Goal: Task Accomplishment & Management: Manage account settings

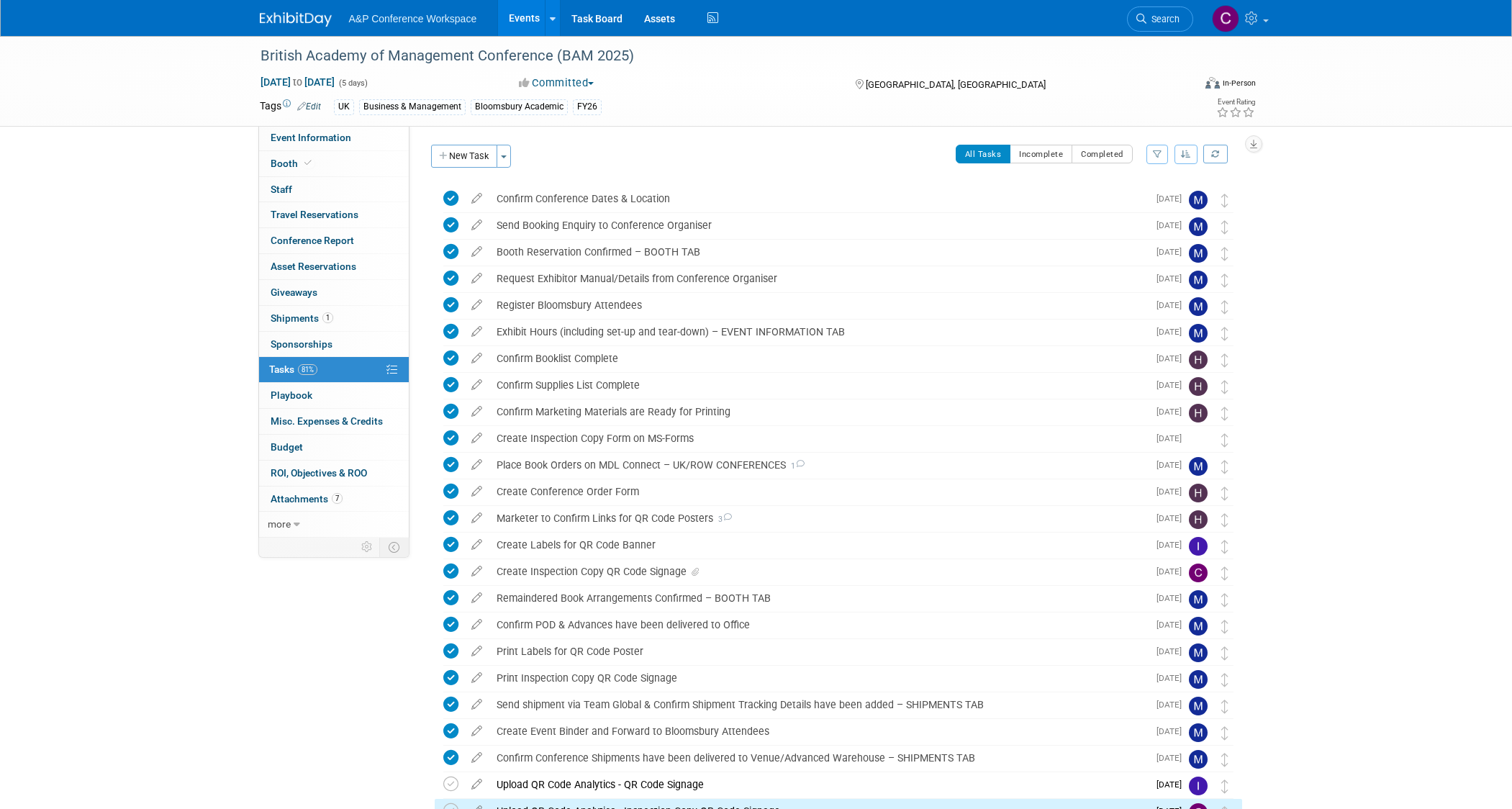
scroll to position [184, 0]
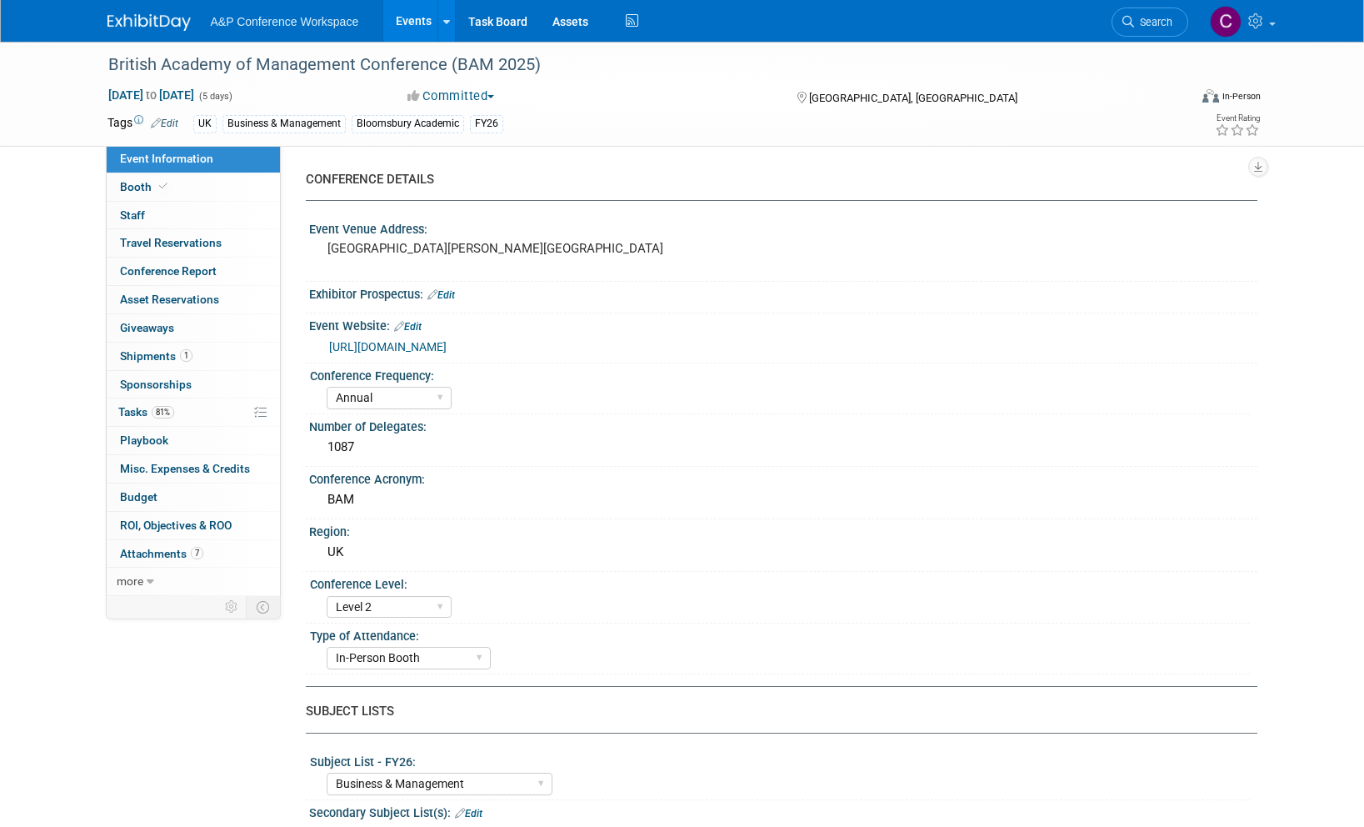
select select "Annual"
select select "Level 2"
select select "In-Person Booth"
select select "Business & Management"
select select "Bloomsbury Academic"
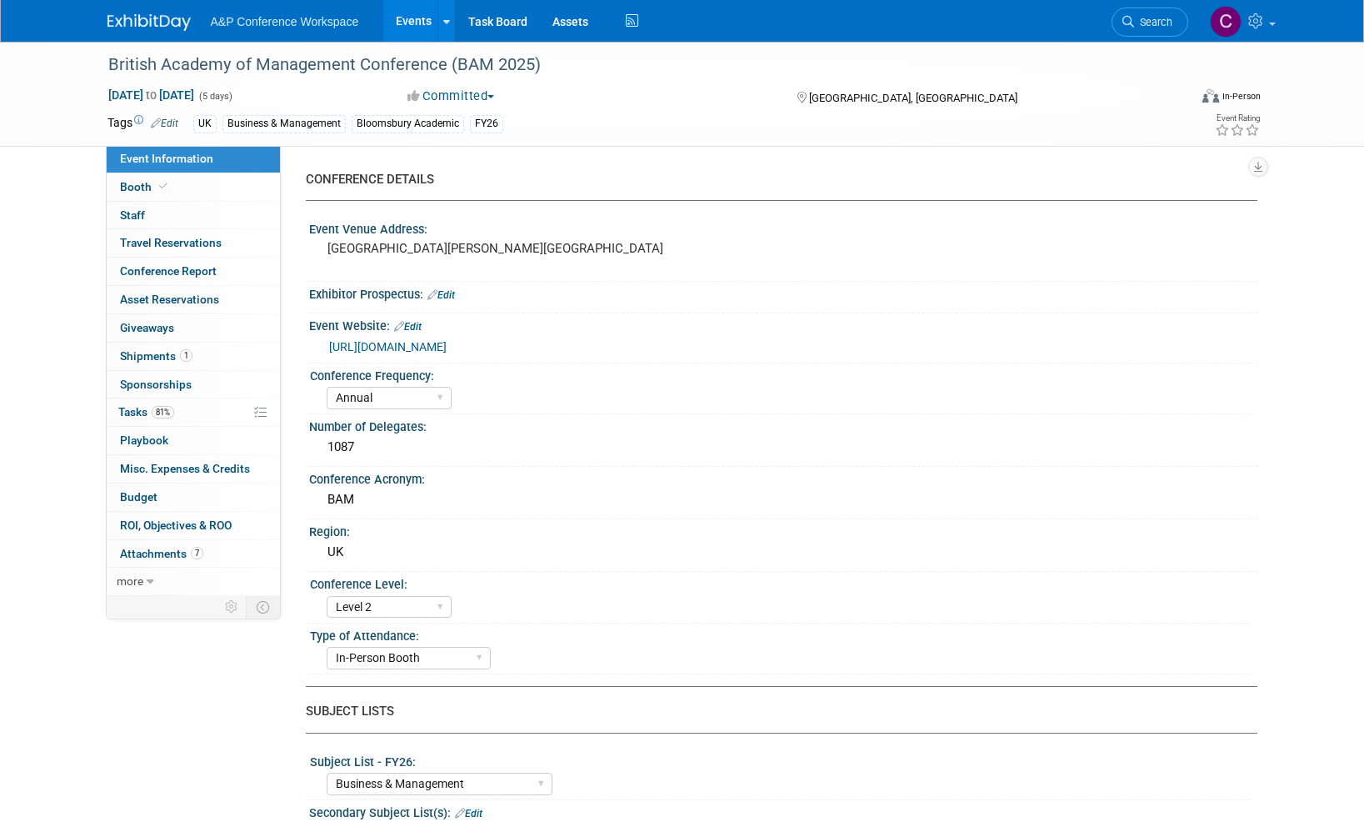
select select "[PERSON_NAME]"
select select "Networking/Commissioning"
drag, startPoint x: 132, startPoint y: 406, endPoint x: 122, endPoint y: 407, distance: 10.0
click at [132, 406] on span "Tasks 81%" at bounding box center [146, 411] width 56 height 13
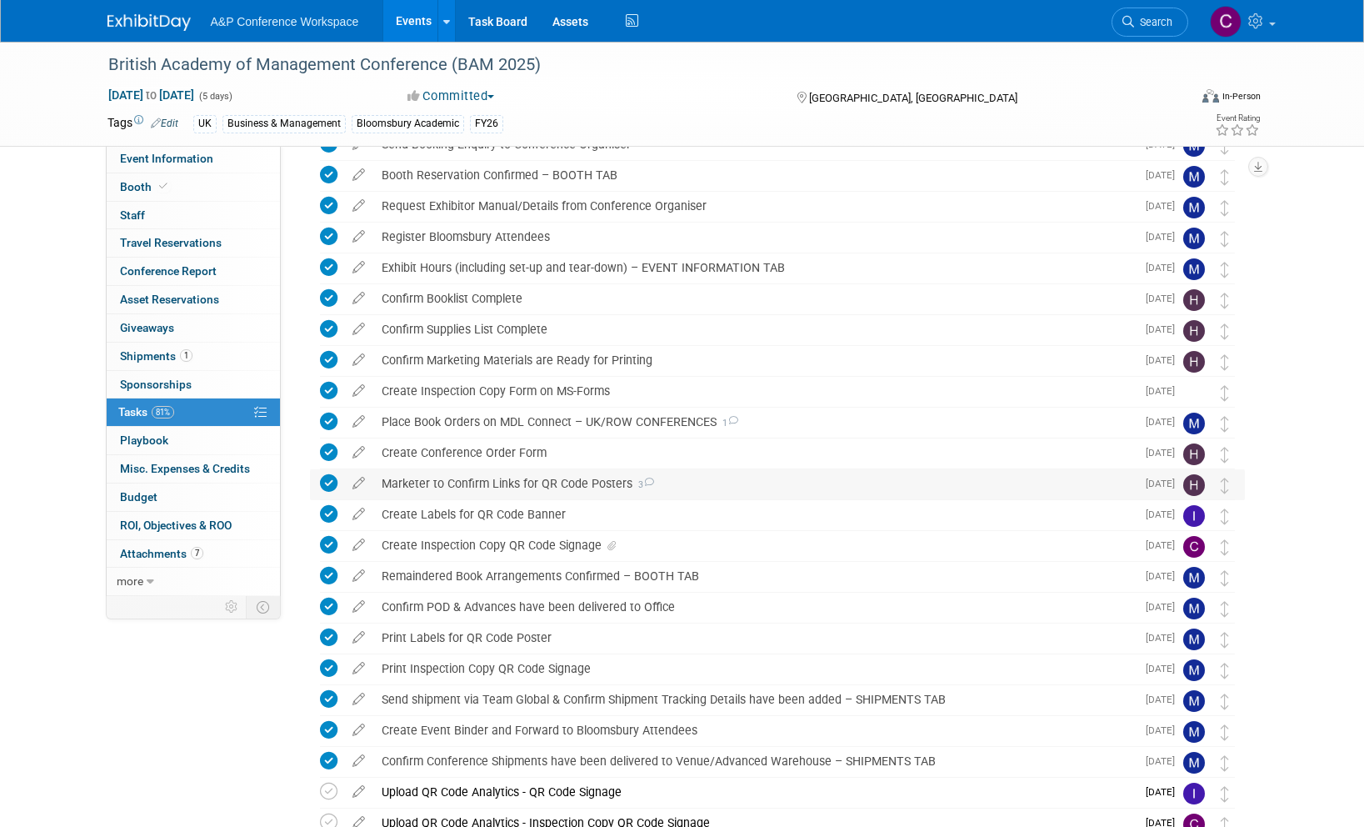
scroll to position [93, 0]
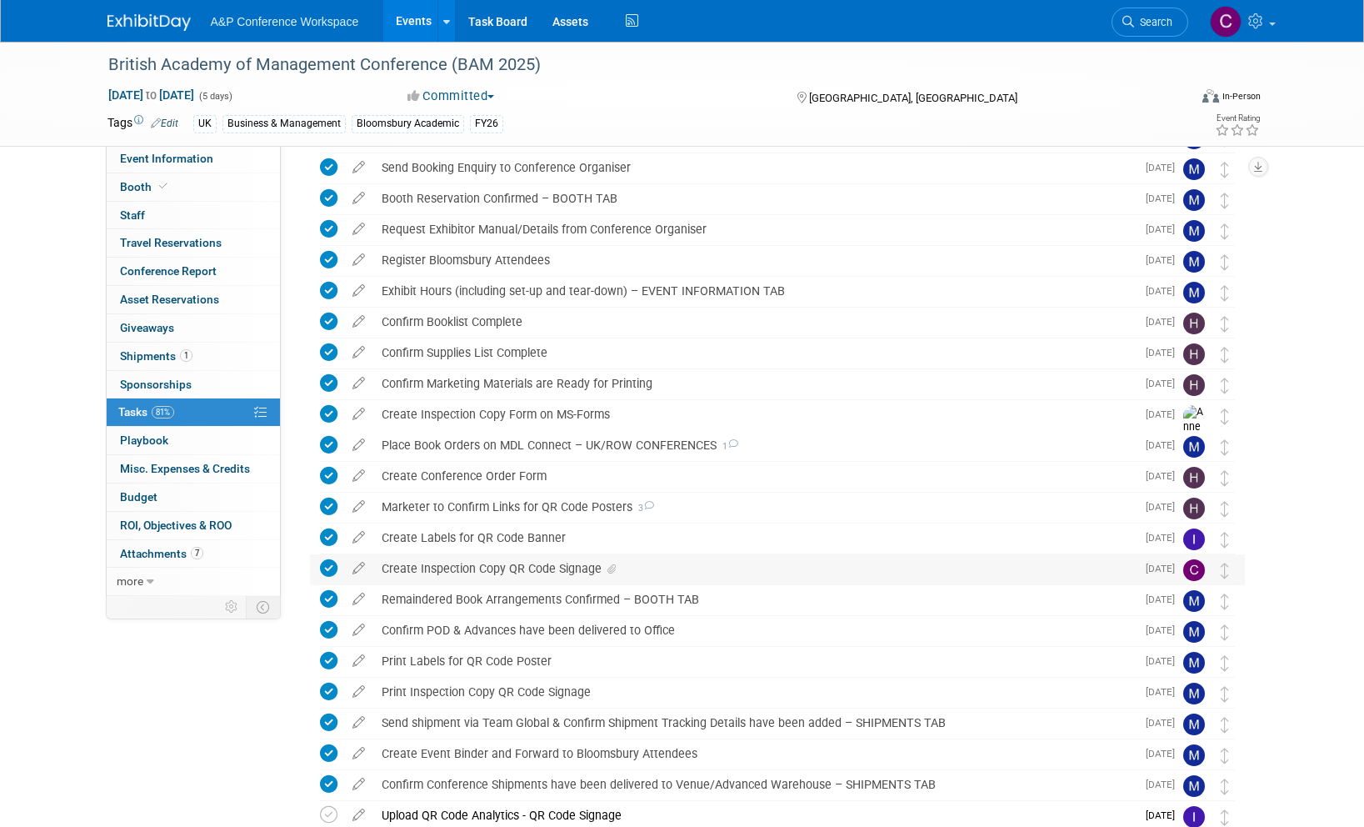
click at [548, 563] on div "Create Inspection Copy QR Code Signage" at bounding box center [754, 568] width 763 height 28
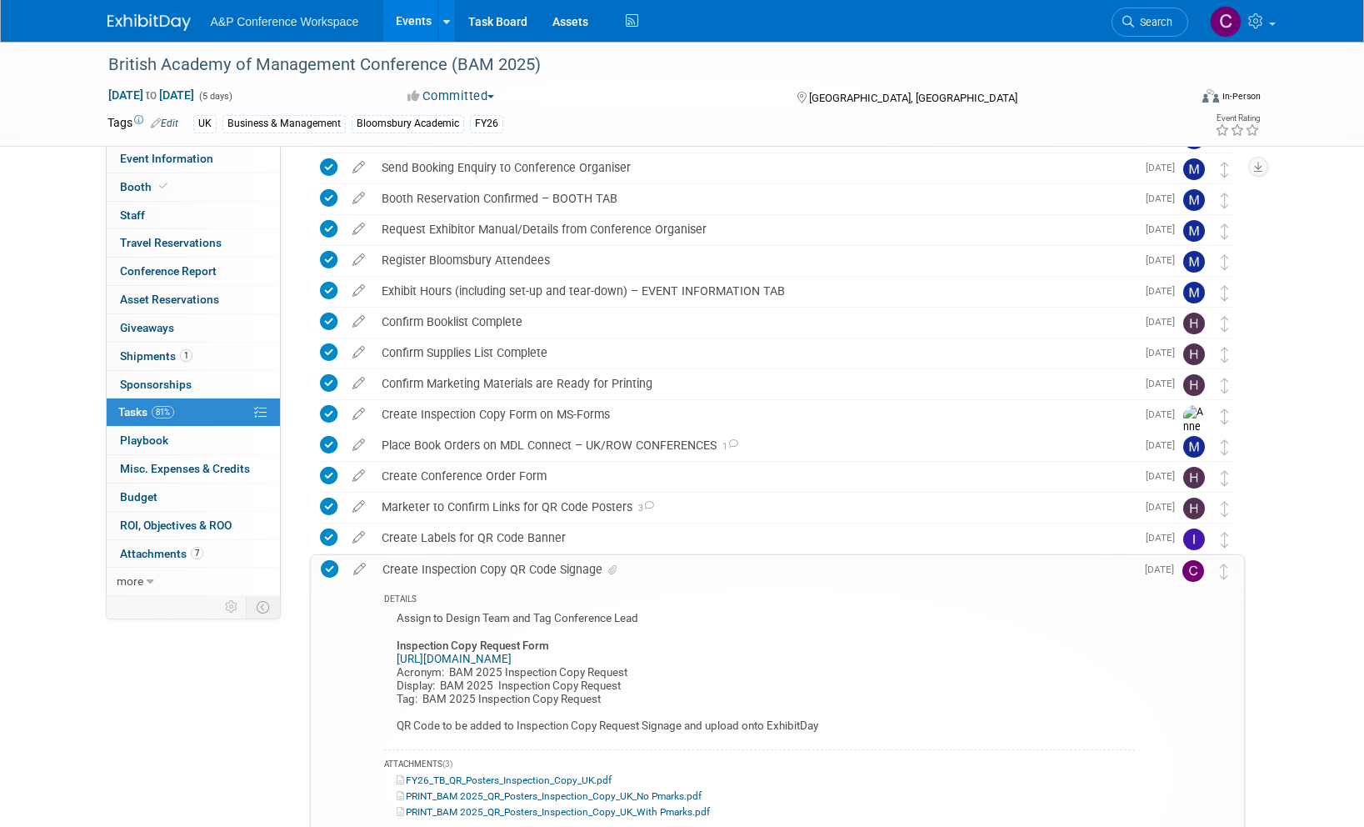
drag, startPoint x: 355, startPoint y: 567, endPoint x: 375, endPoint y: 563, distance: 20.3
click at [357, 567] on icon at bounding box center [359, 565] width 29 height 21
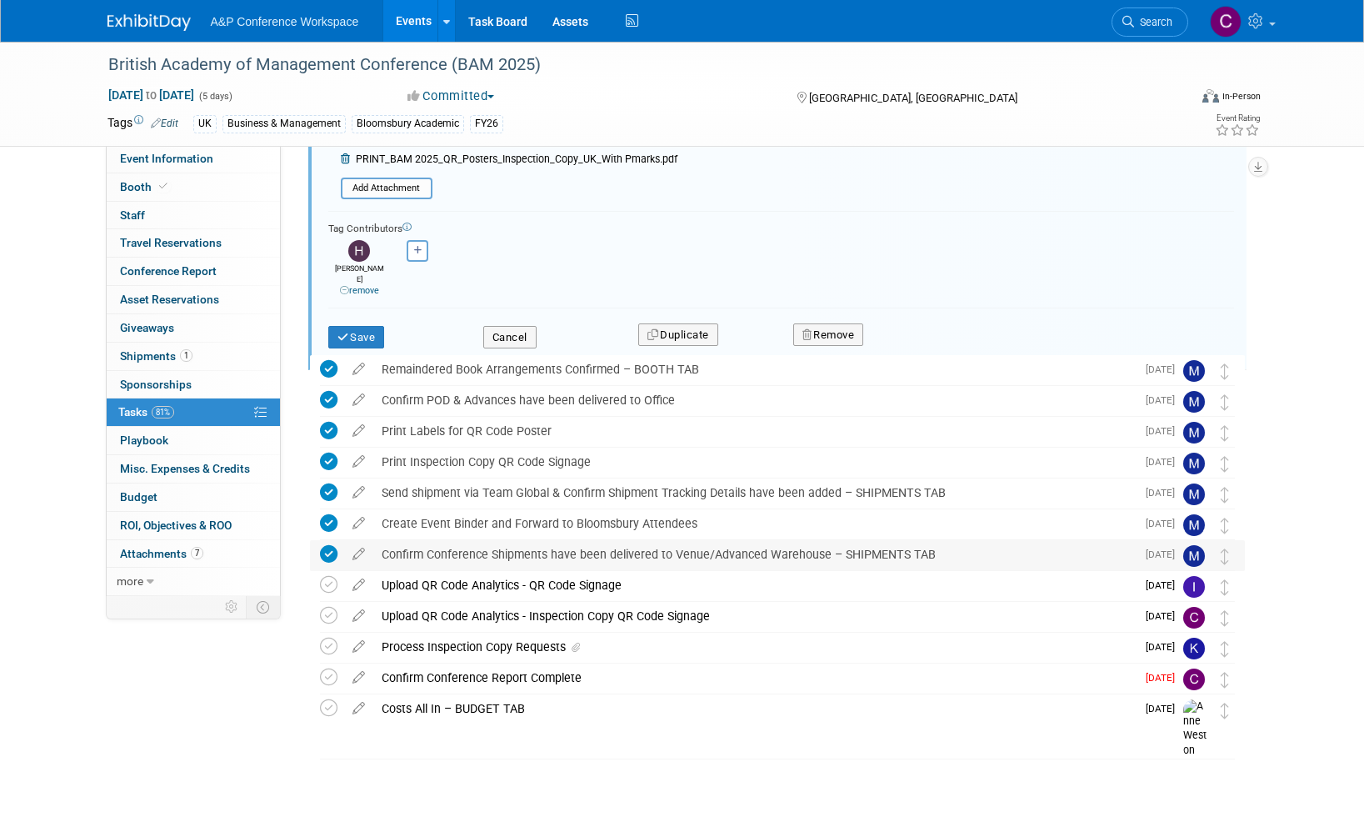
scroll to position [951, 0]
click at [484, 618] on div "Upload QR Code Analytics - Inspection Copy QR Code Signage" at bounding box center [754, 617] width 763 height 28
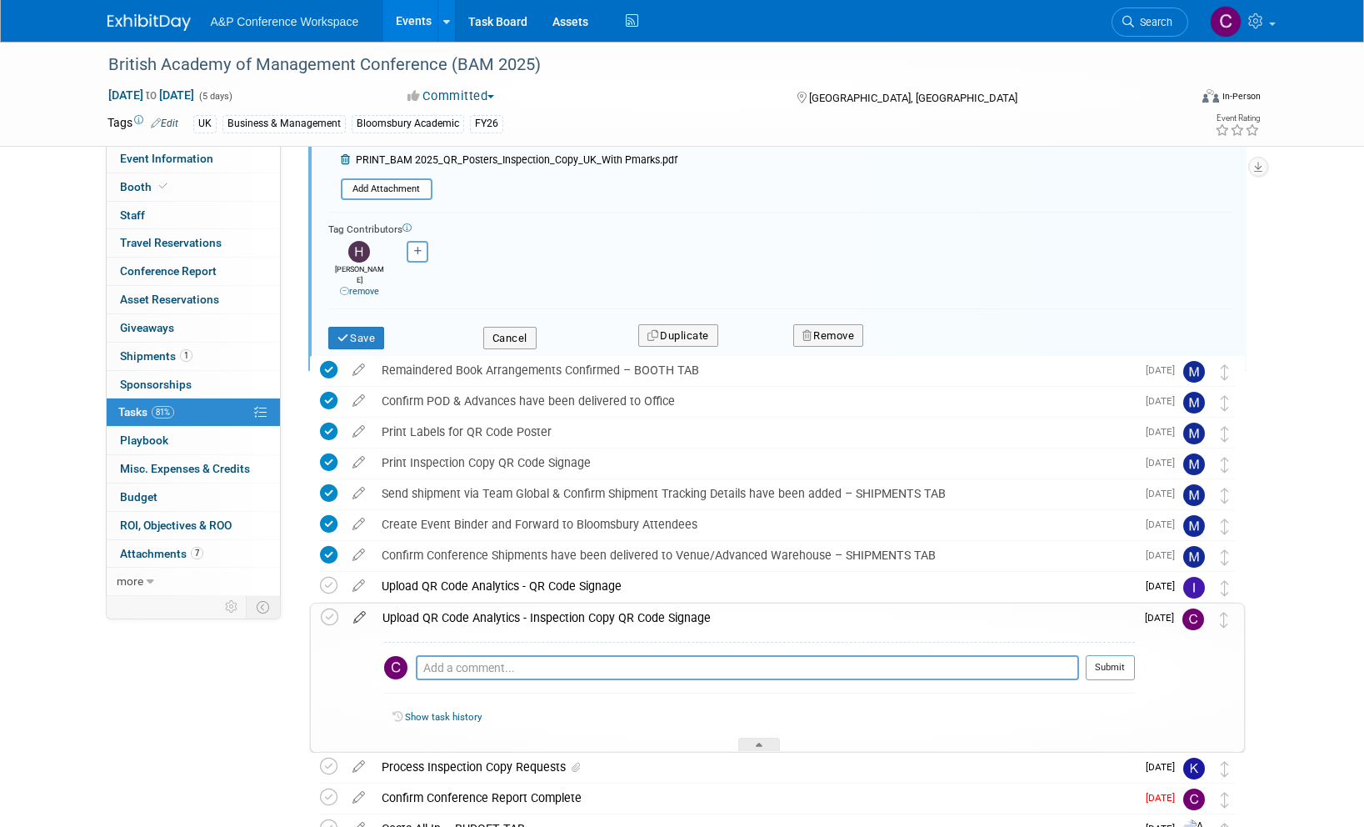
click at [357, 613] on icon at bounding box center [359, 613] width 29 height 21
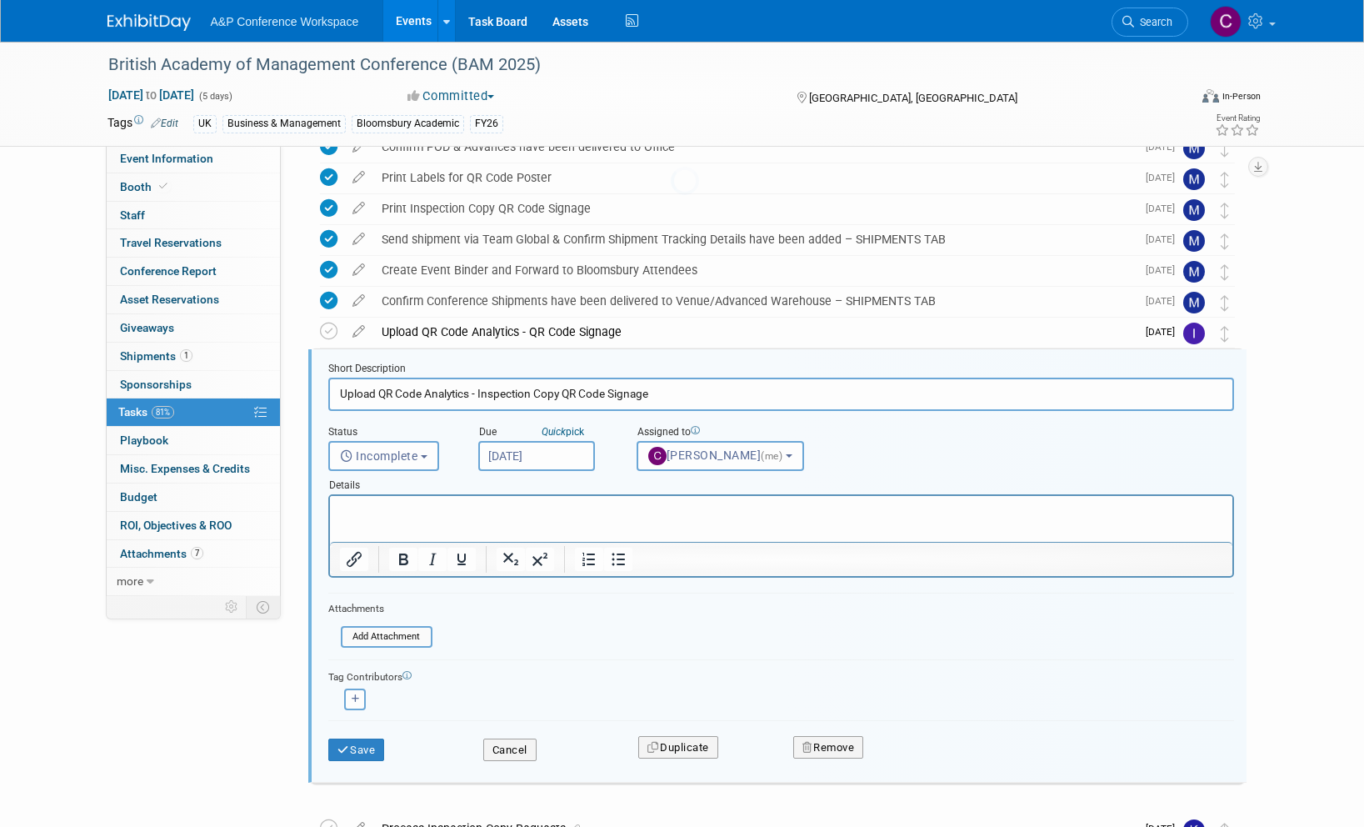
scroll to position [0, 0]
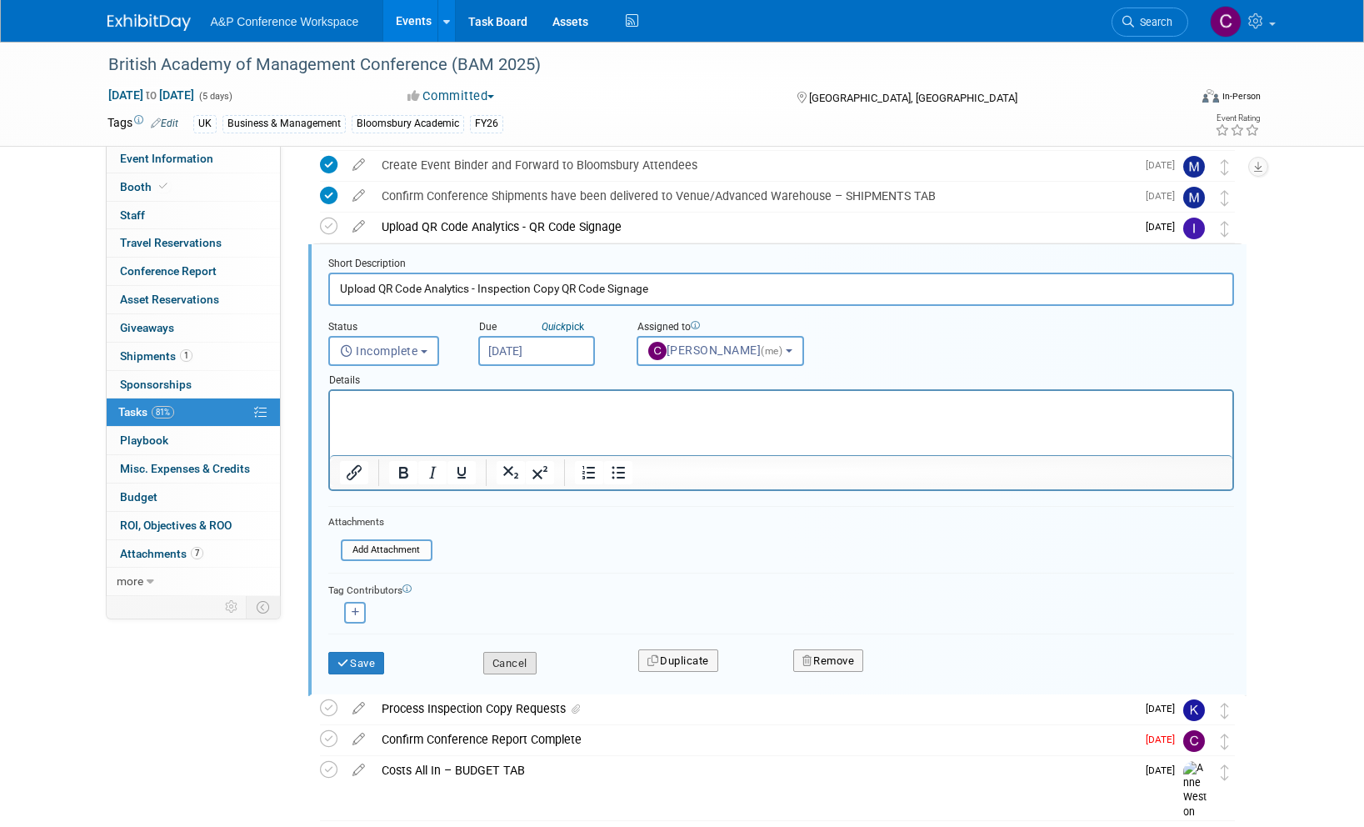
click at [516, 654] on button "Cancel" at bounding box center [509, 663] width 53 height 23
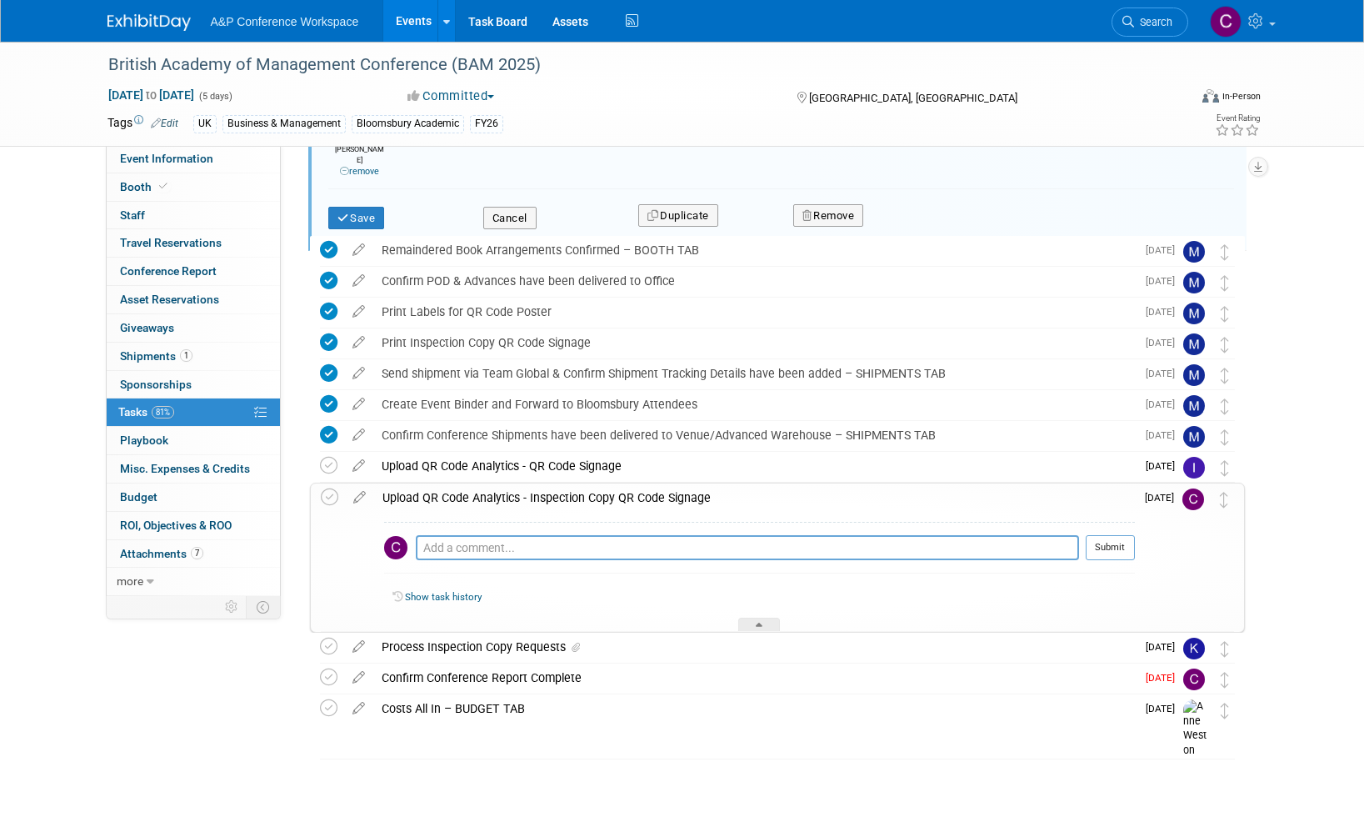
scroll to position [1203, 0]
click at [358, 483] on icon at bounding box center [359, 493] width 29 height 21
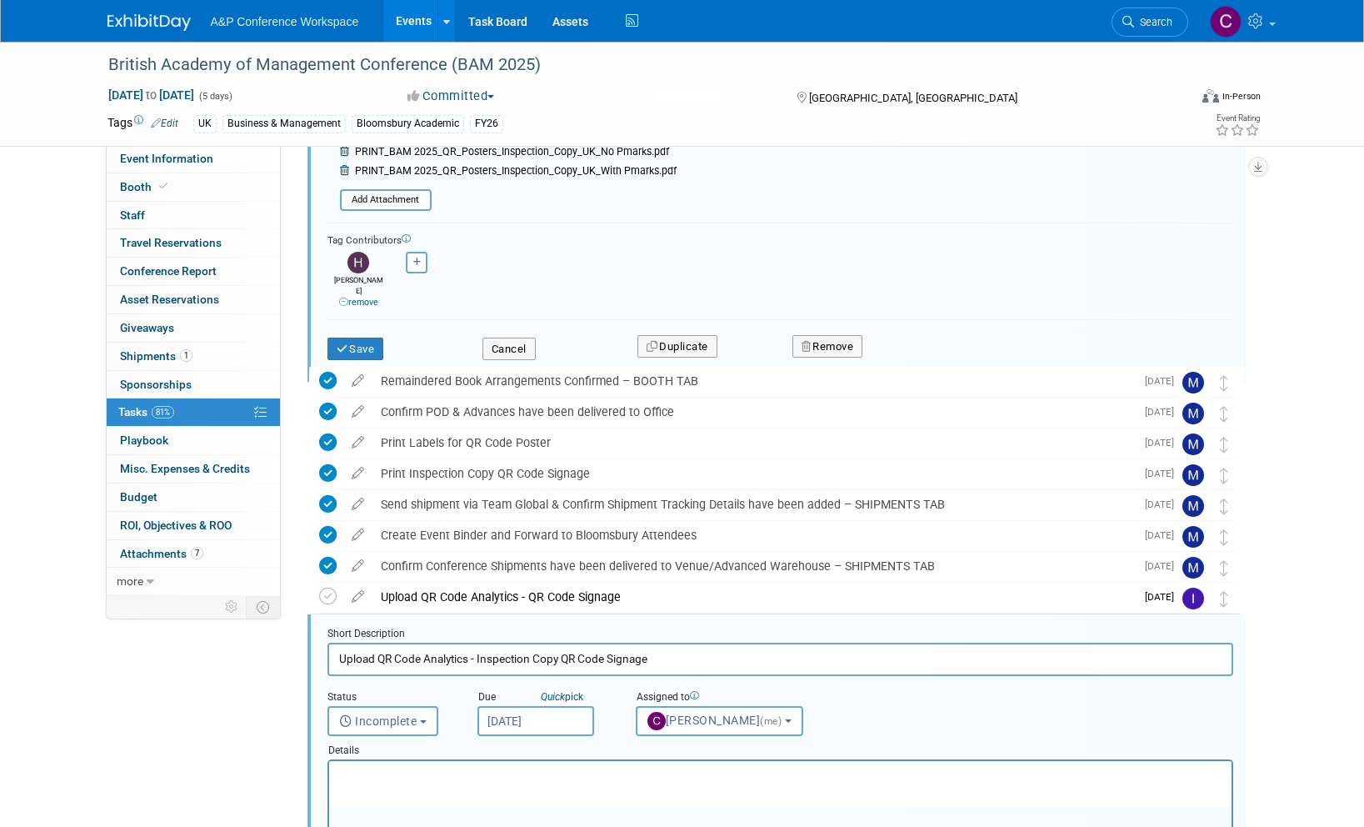
scroll to position [940, 0]
click at [536, 65] on div "British Academy of Management Conference (BAM 2025)" at bounding box center [633, 65] width 1061 height 30
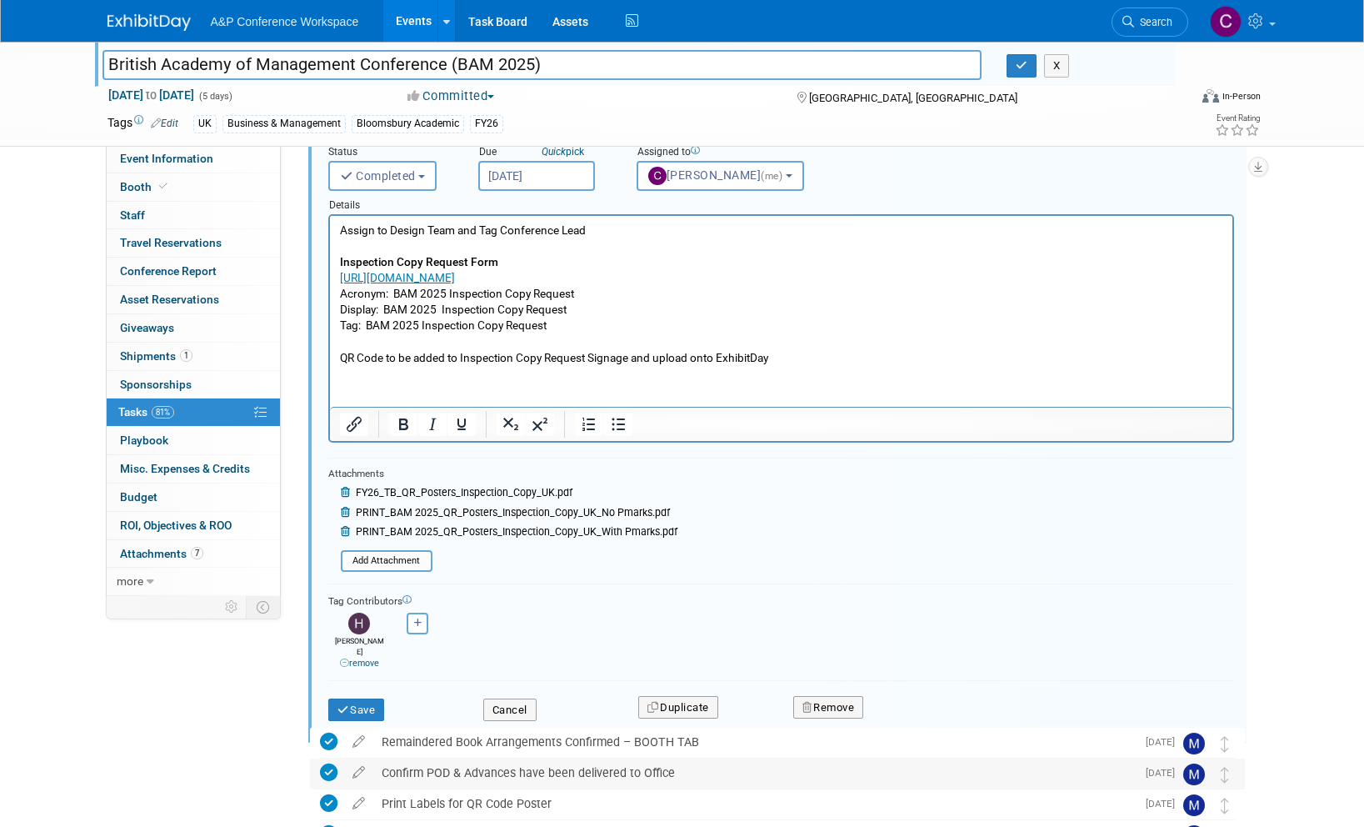
scroll to position [578, 0]
drag, startPoint x: 367, startPoint y: 326, endPoint x: 565, endPoint y: 330, distance: 198.4
click at [565, 330] on p "Assign to Design Team and Tag Conference Lead Inspection Copy Request Form [URL…" at bounding box center [780, 294] width 883 height 143
copy p "BAM 2025 Inspection Copy Request"
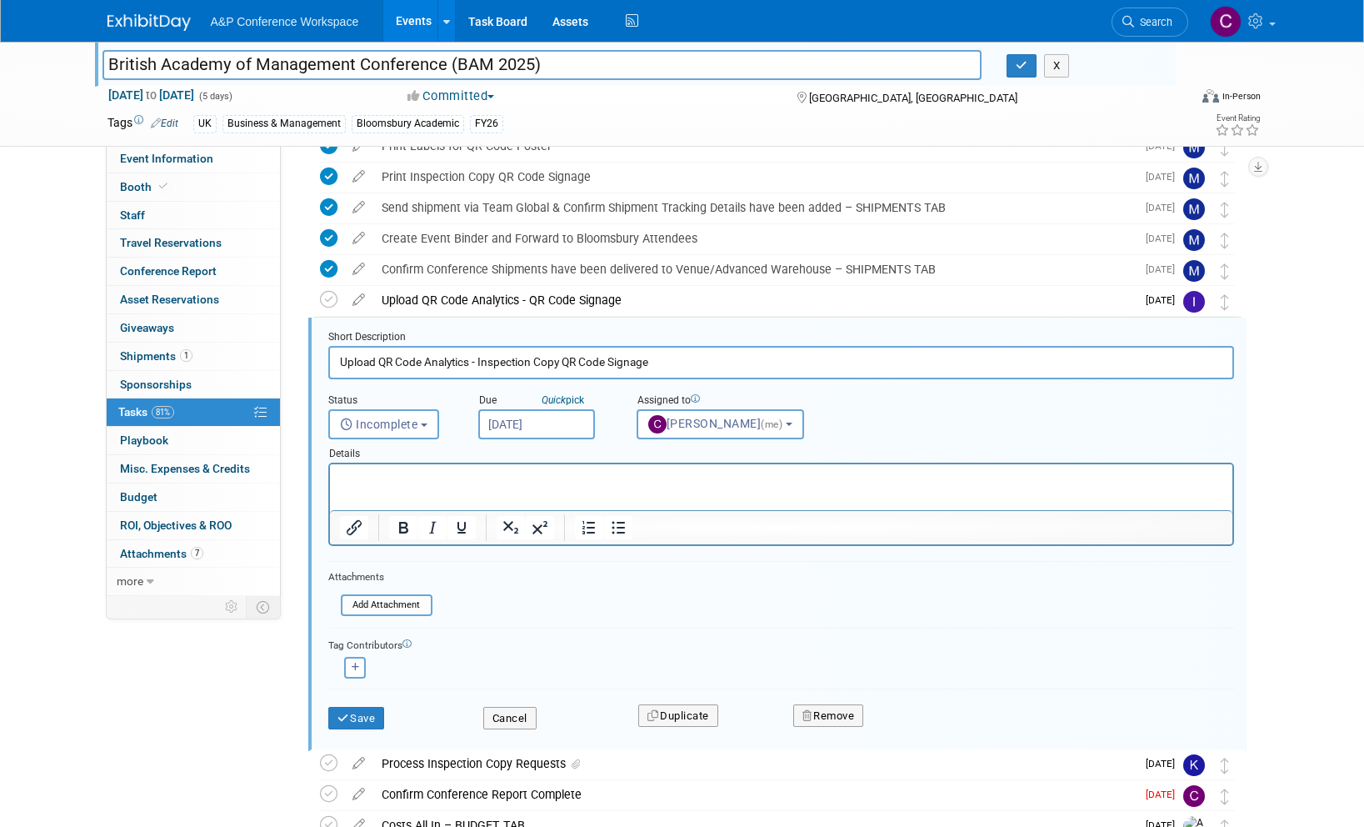
scroll to position [1248, 0]
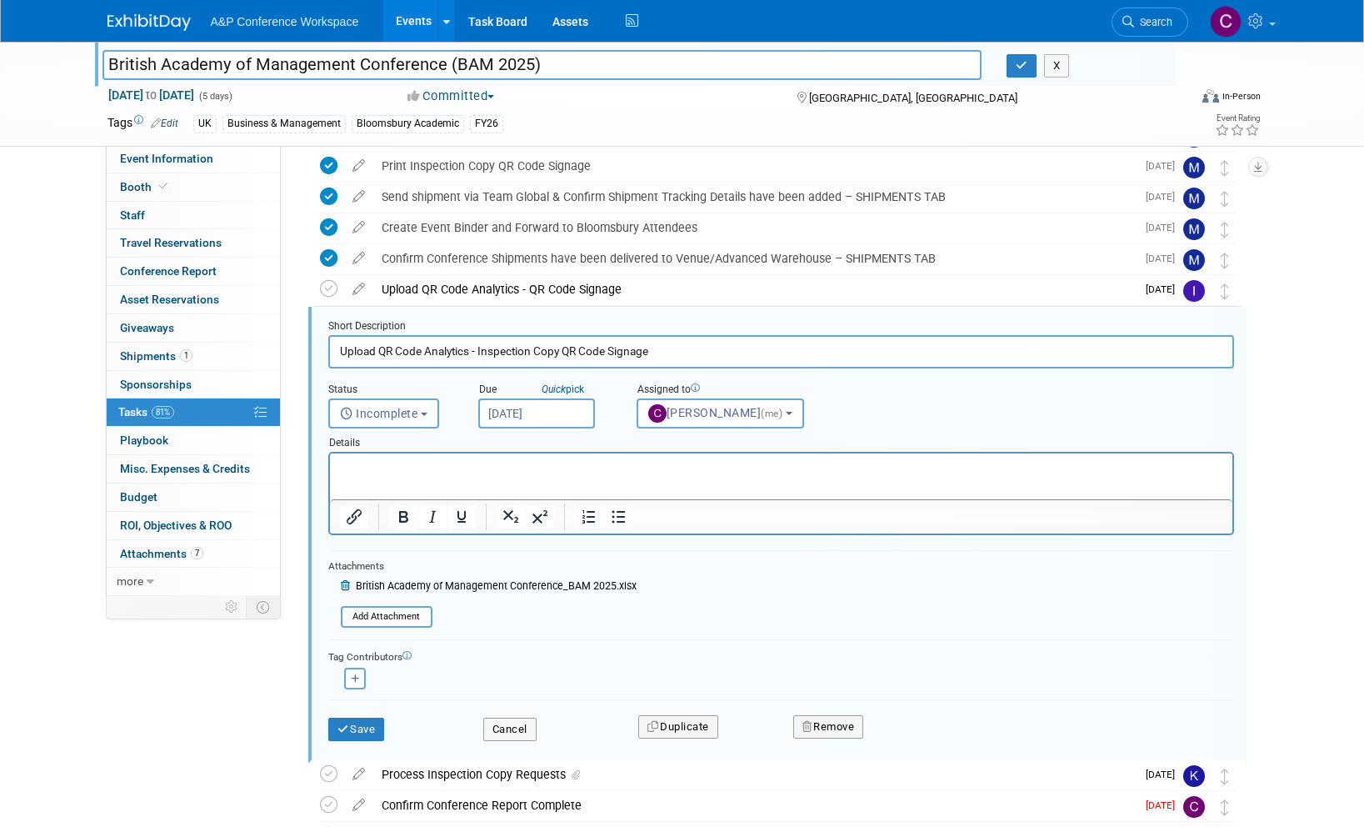
click at [456, 630] on form "Short Description Upload QR Code Analytics - Inspection Copy QR Code Signage St…" at bounding box center [781, 538] width 931 height 438
click at [355, 730] on button "Save" at bounding box center [356, 729] width 57 height 23
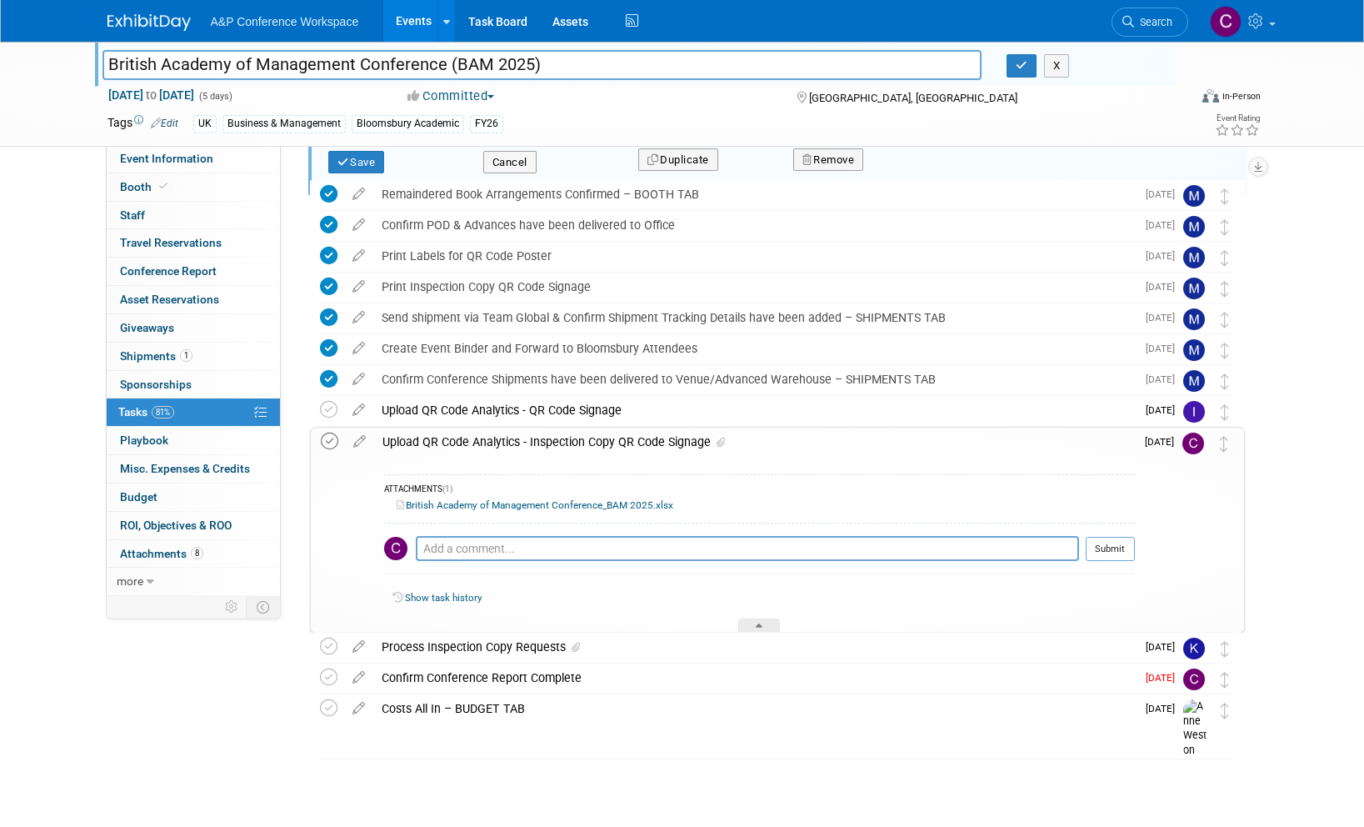
click at [329, 433] on icon at bounding box center [330, 442] width 18 height 18
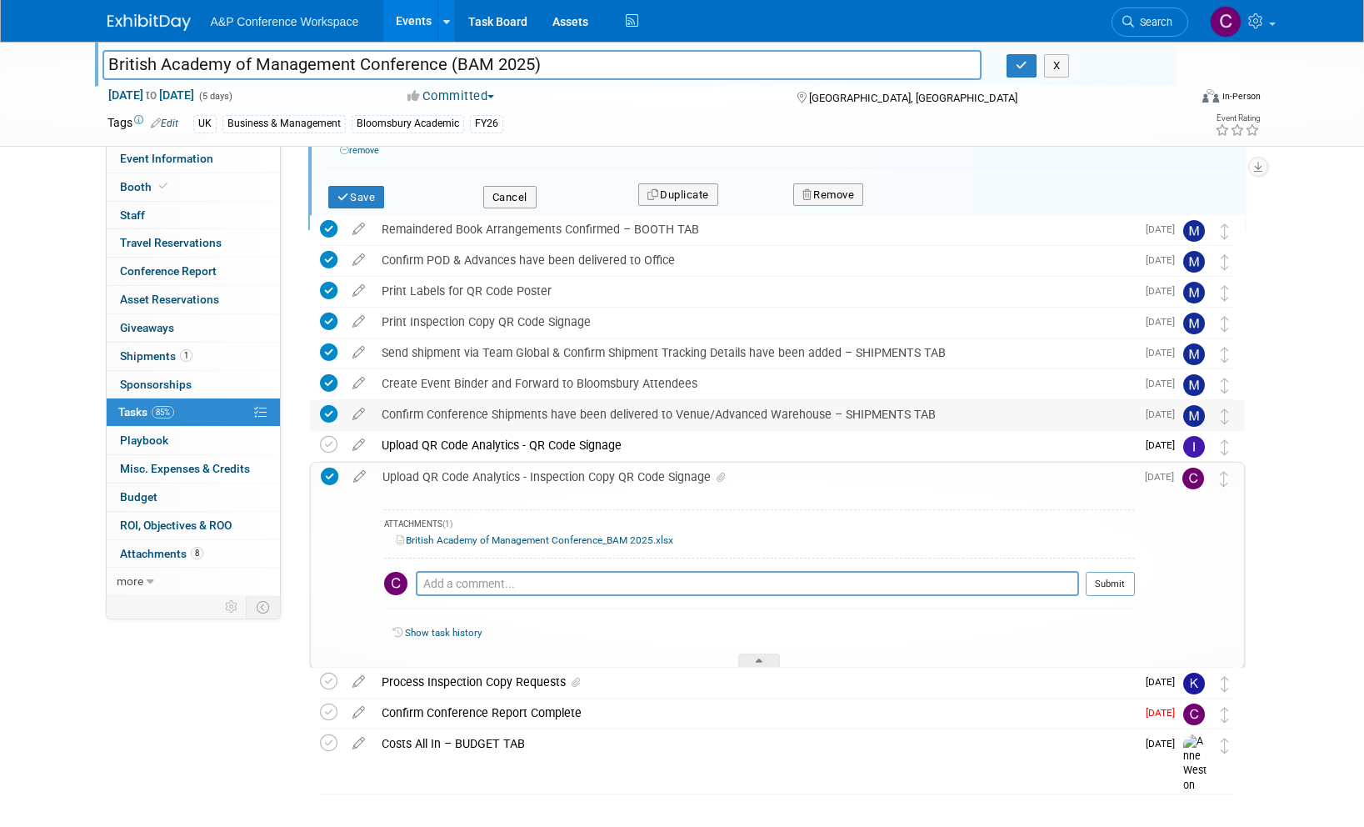
scroll to position [1090, 0]
